Goal: Find specific page/section: Find specific page/section

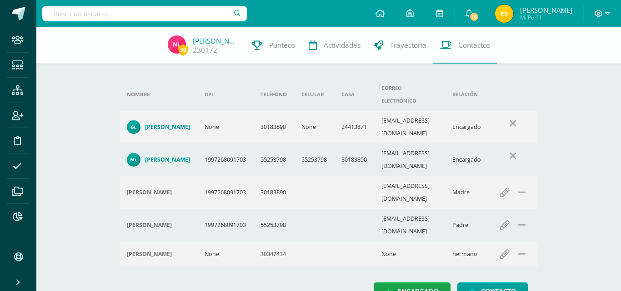
click at [132, 12] on input "text" at bounding box center [144, 13] width 205 height 15
type input "matías hernadez"
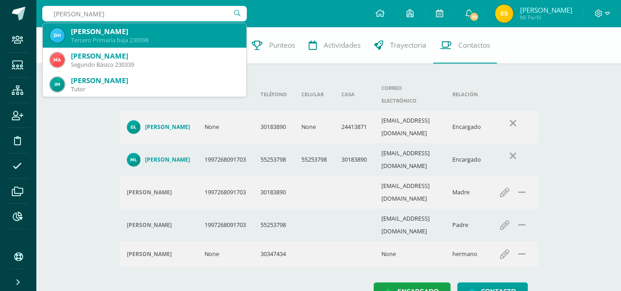
click at [145, 37] on div "Tercero Primaria baja 230098" at bounding box center [155, 40] width 168 height 8
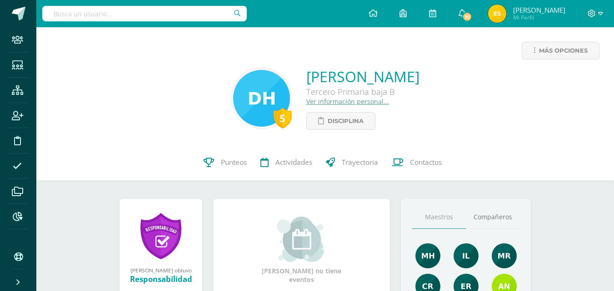
click at [134, 12] on input "text" at bounding box center [144, 13] width 205 height 15
type input "a"
click at [419, 174] on link "Contactos" at bounding box center [417, 163] width 64 height 36
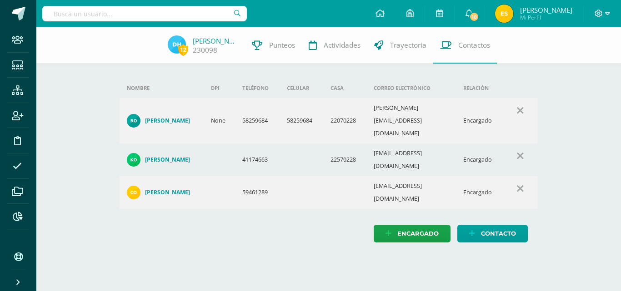
click at [116, 20] on input "text" at bounding box center [144, 13] width 205 height 15
type input "adriana alvarez"
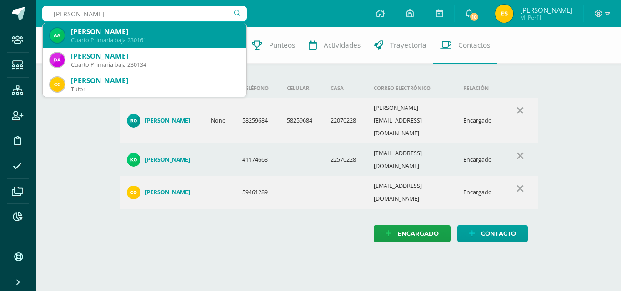
click at [122, 29] on div "Ariana Valeria Alvarez Reyes" at bounding box center [155, 32] width 168 height 10
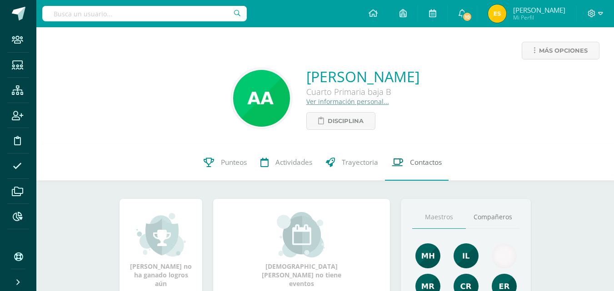
click at [424, 170] on link "Contactos" at bounding box center [417, 163] width 64 height 36
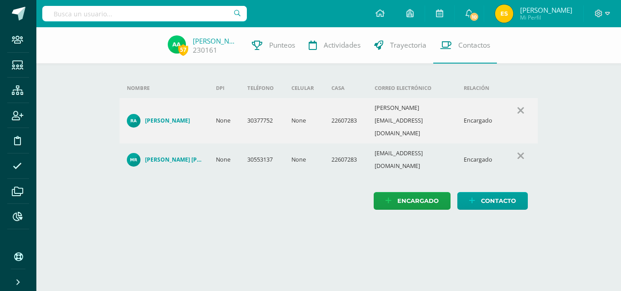
click at [165, 153] on link "[PERSON_NAME] [PERSON_NAME]" at bounding box center [164, 160] width 75 height 14
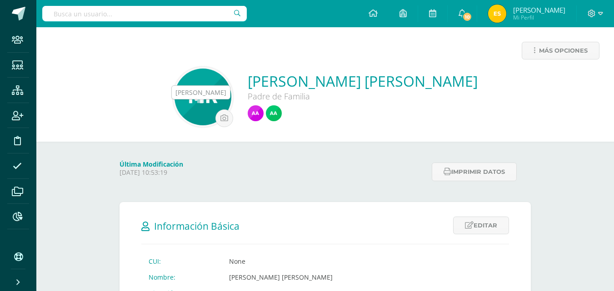
click at [248, 113] on img at bounding box center [256, 113] width 16 height 16
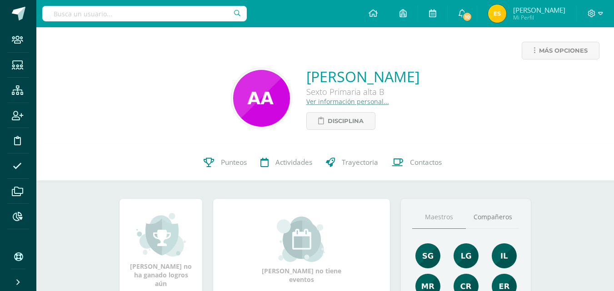
click at [106, 12] on input "text" at bounding box center [144, 13] width 205 height 15
type input "lemen"
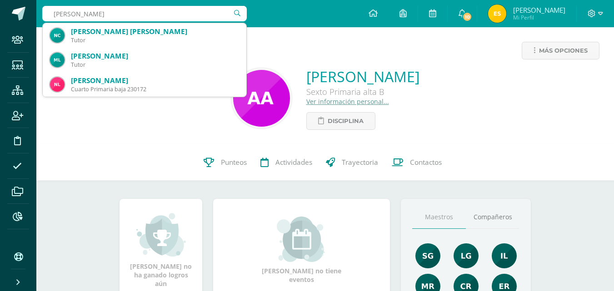
click at [88, 14] on input "lemen" at bounding box center [144, 13] width 205 height 15
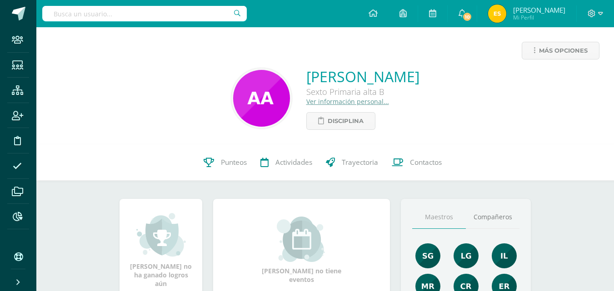
click at [194, 10] on input "text" at bounding box center [144, 13] width 205 height 15
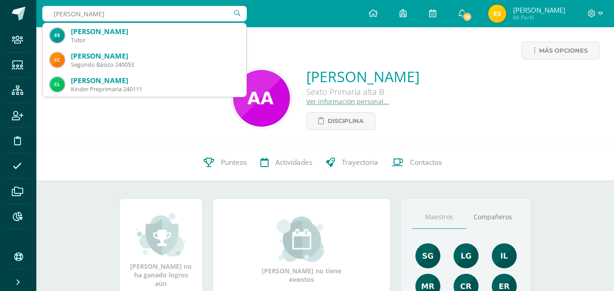
type input "emma coti"
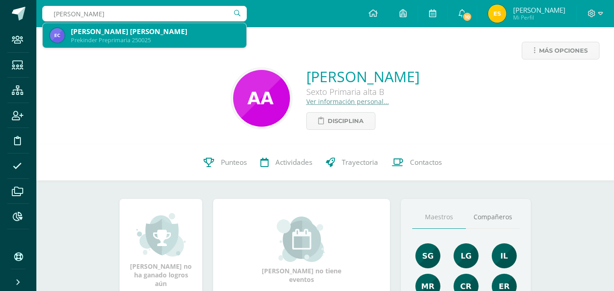
click at [179, 29] on div "Emma Rosa Leticia Cotí Alvarez" at bounding box center [155, 32] width 168 height 10
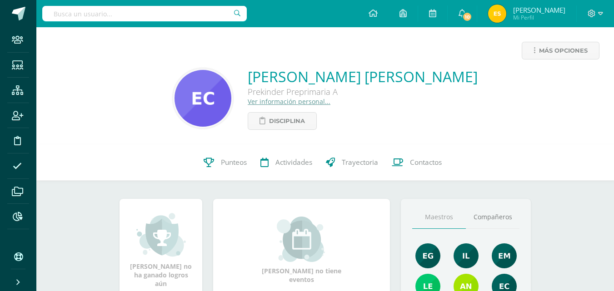
click at [428, 143] on div "Más opciones Emma Rosa Leticia Cotí Alvarez Prekinder Preprimaria A Ver informa…" at bounding box center [325, 85] width 578 height 117
click at [424, 156] on link "Contactos" at bounding box center [417, 163] width 64 height 36
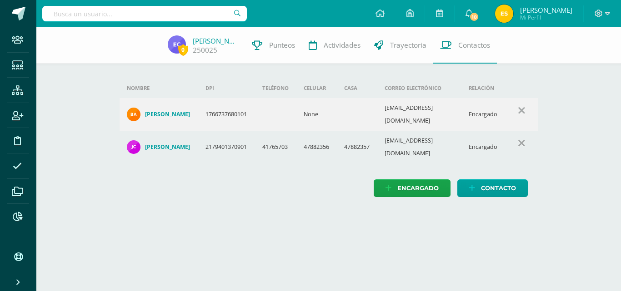
click at [132, 10] on input "text" at bounding box center [144, 13] width 205 height 15
type input "dreck matias"
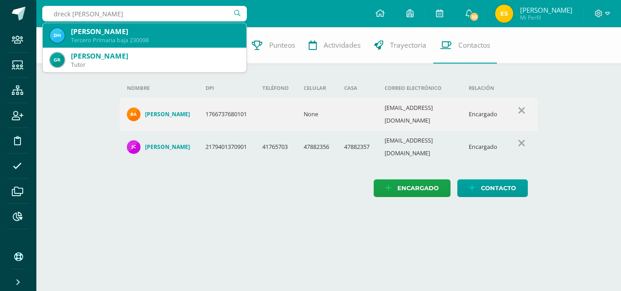
click at [132, 37] on div "Tercero Primaria baja 230098" at bounding box center [155, 40] width 168 height 8
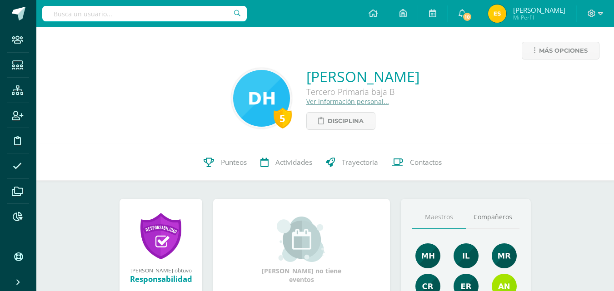
click at [411, 161] on span "Contactos" at bounding box center [426, 163] width 32 height 10
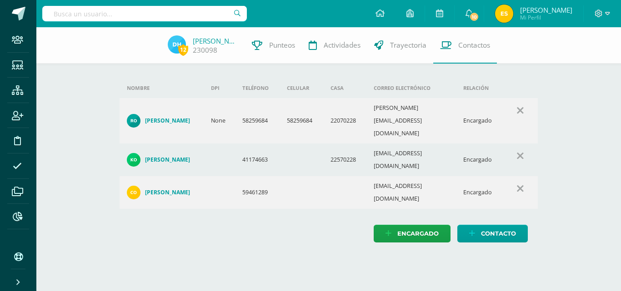
click at [153, 19] on input "text" at bounding box center [144, 13] width 205 height 15
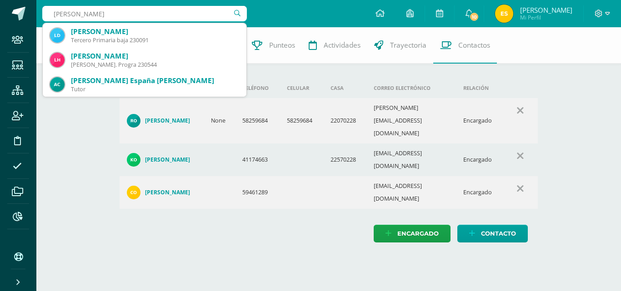
type input "[PERSON_NAME]"
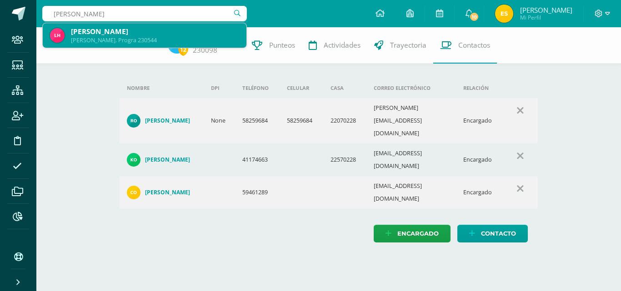
click at [153, 38] on div "[PERSON_NAME]. Progra 230544" at bounding box center [155, 40] width 168 height 8
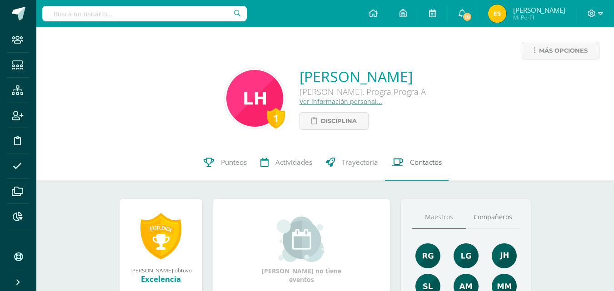
click at [420, 156] on link "Contactos" at bounding box center [417, 163] width 64 height 36
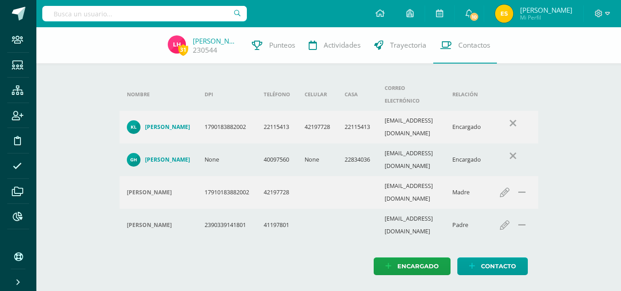
click at [157, 16] on input "text" at bounding box center [144, 13] width 205 height 15
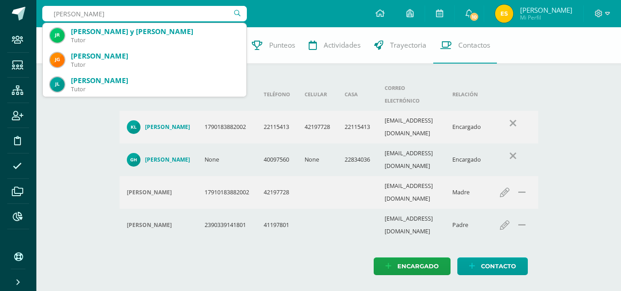
type input "juan antonio"
click at [285, 258] on div "Encargado Contacto" at bounding box center [329, 267] width 419 height 18
